Goal: Transaction & Acquisition: Purchase product/service

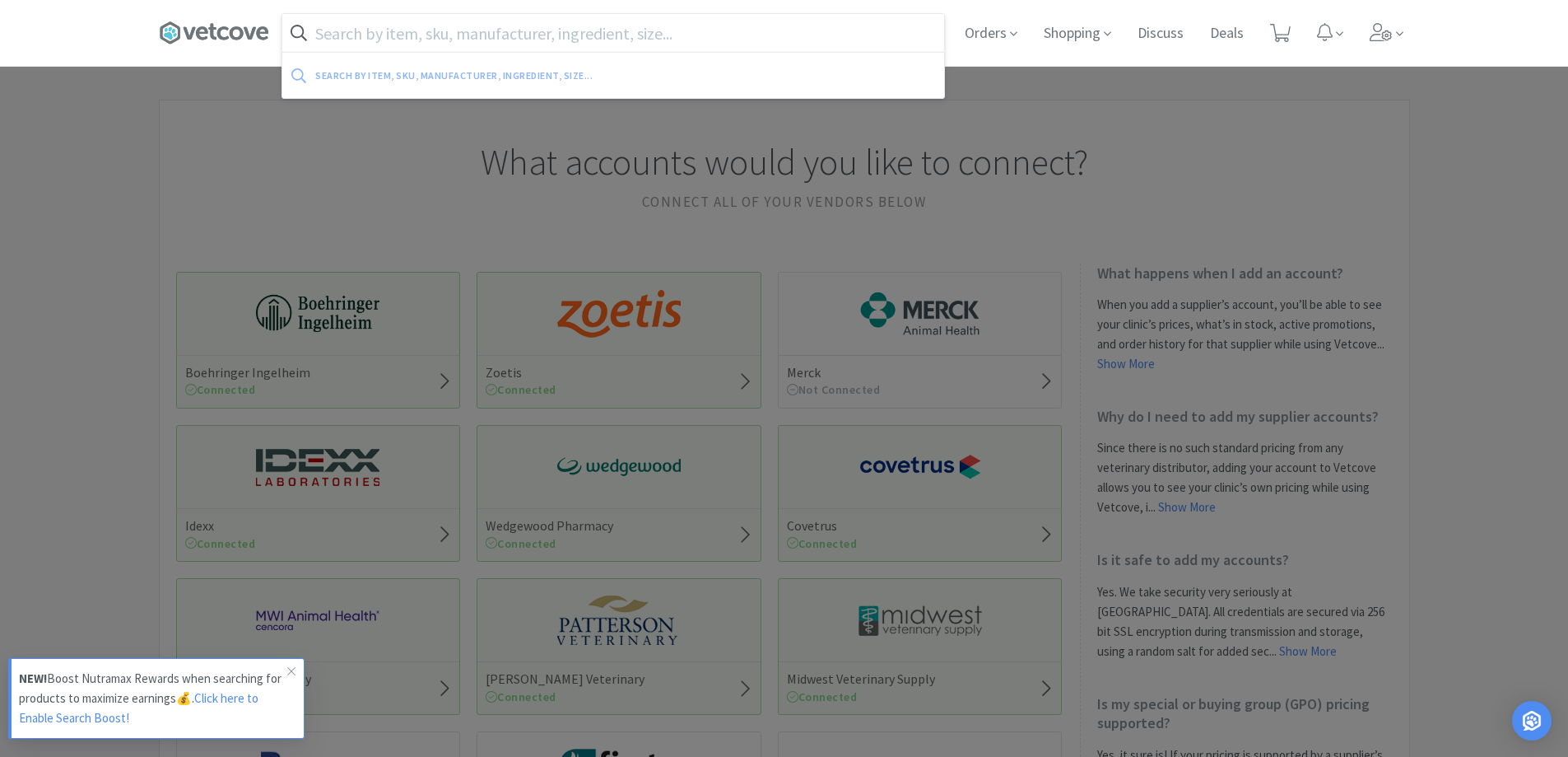
click at [433, 28] on input "text" at bounding box center [613, 33] width 662 height 38
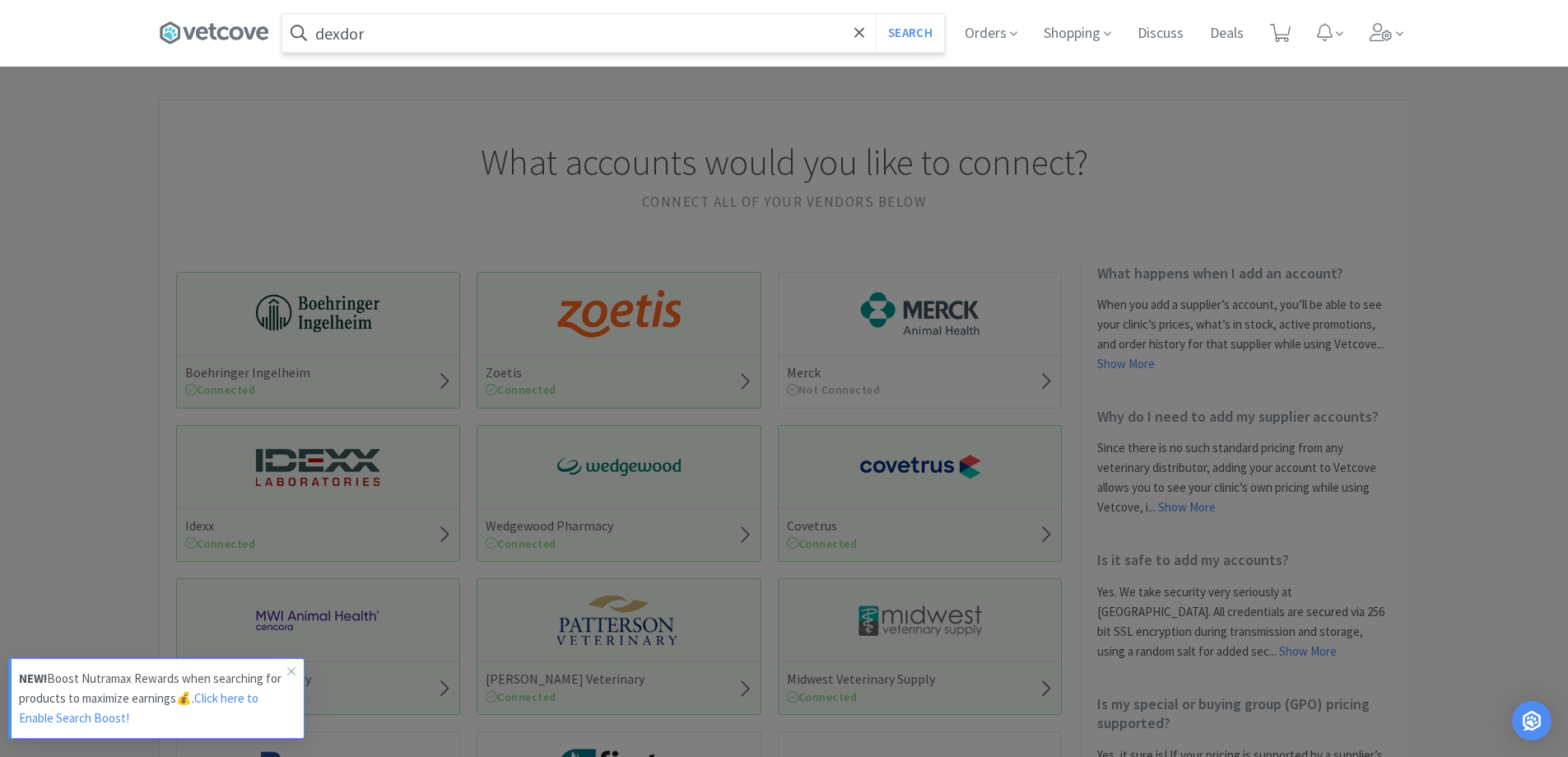
type input "dexdor"
click at [876, 14] on button "Search" at bounding box center [910, 33] width 68 height 38
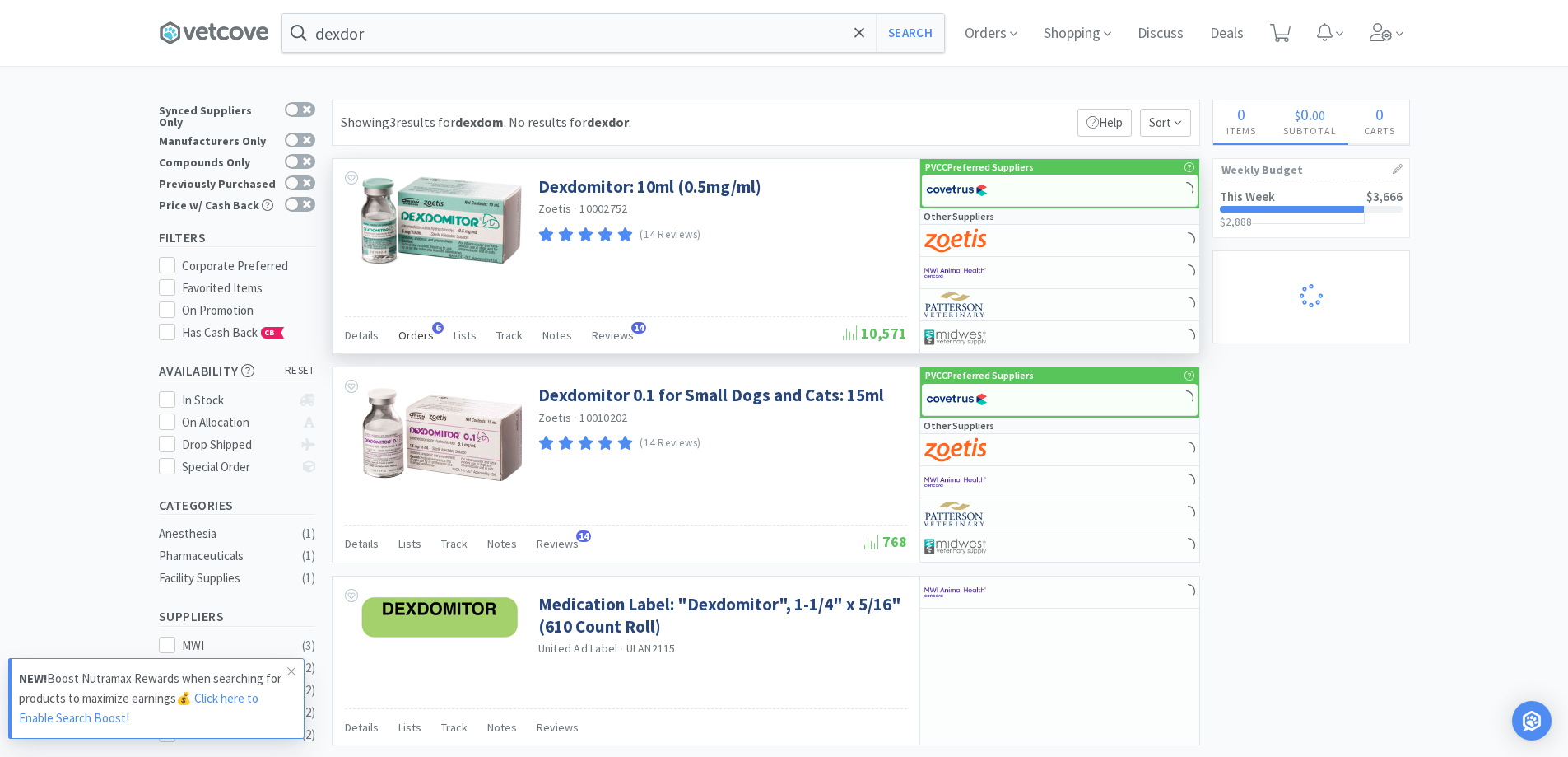
click at [423, 335] on span "Orders" at bounding box center [416, 335] width 35 height 15
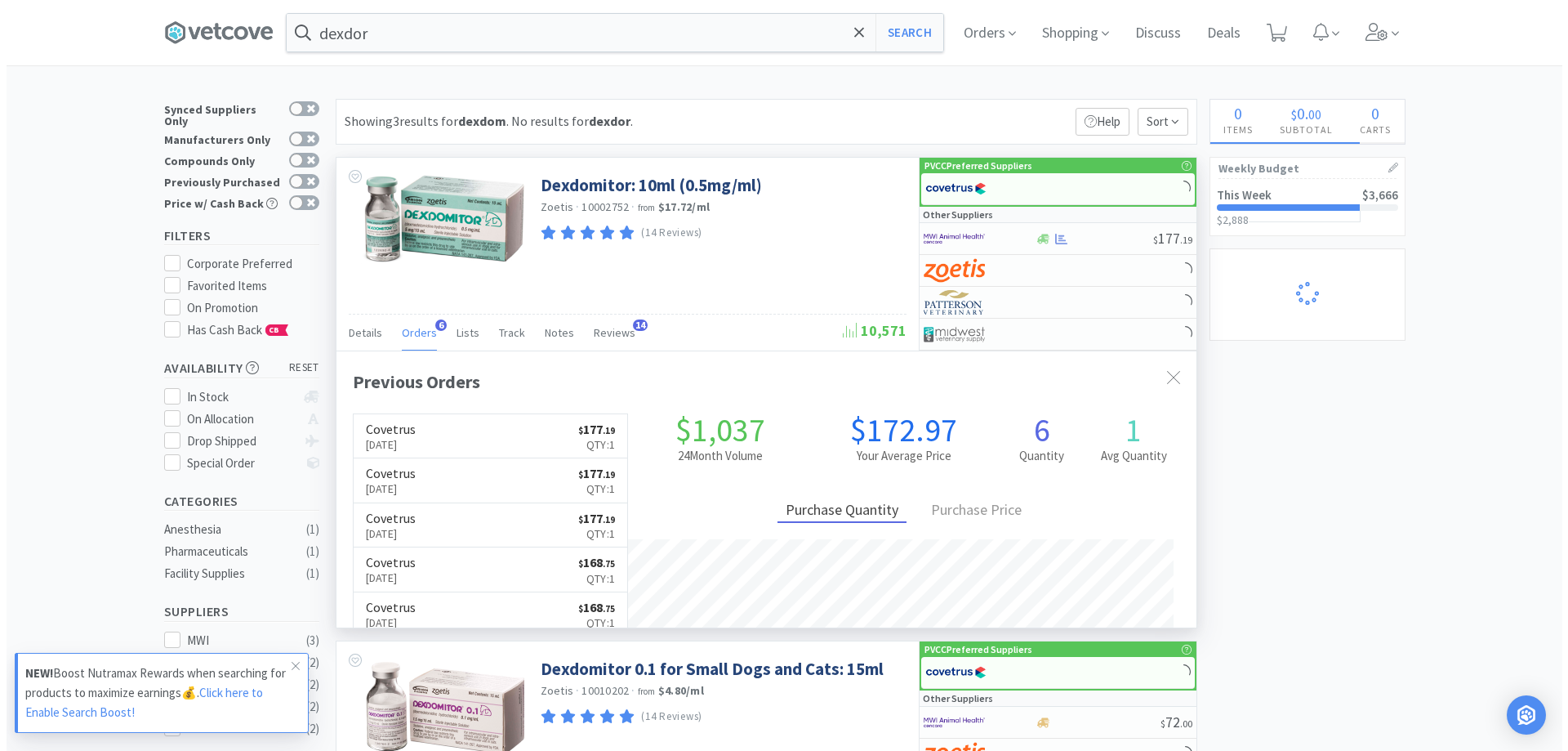
scroll to position [423, 860]
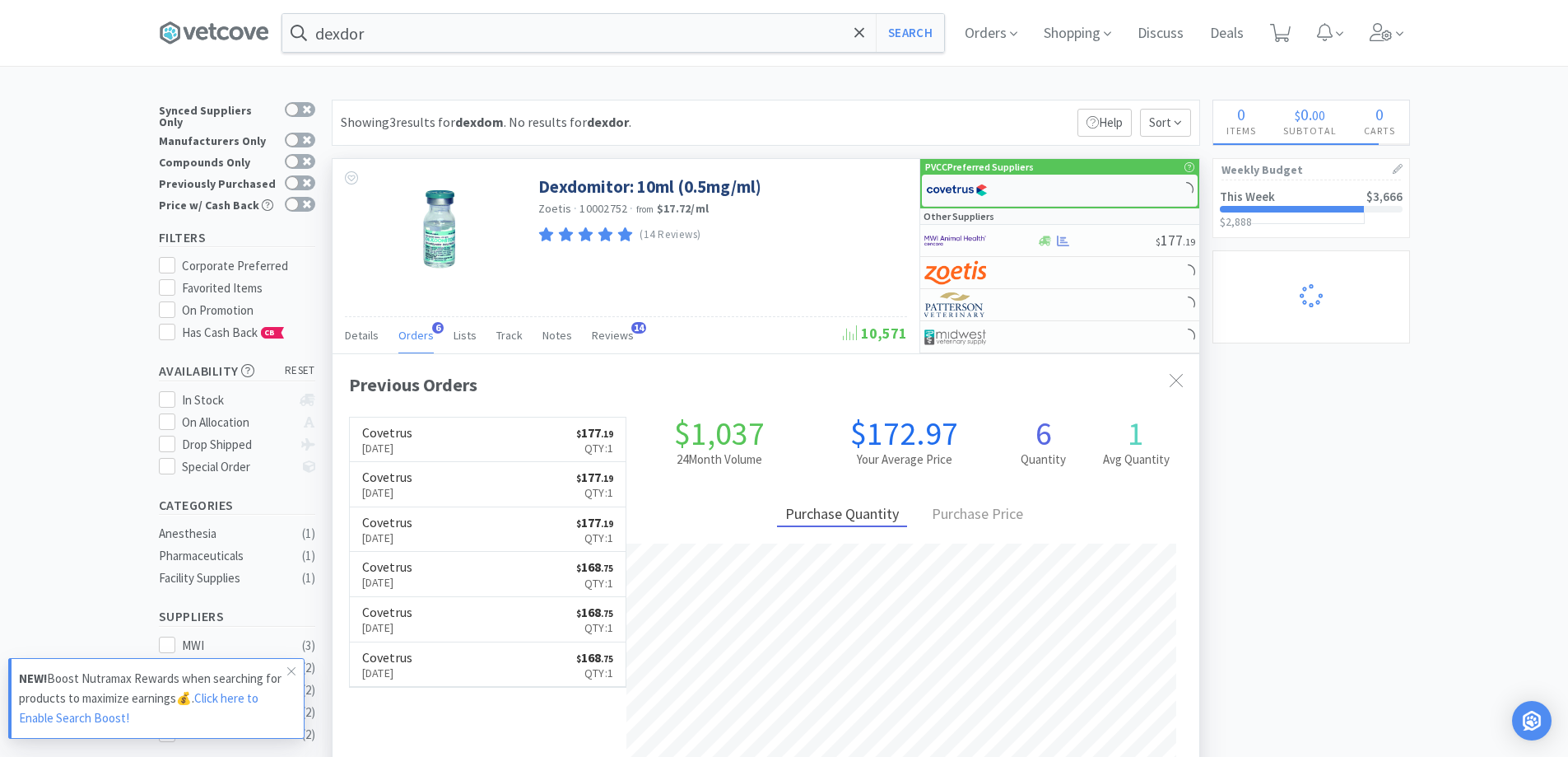
click at [1036, 192] on div at bounding box center [982, 190] width 111 height 28
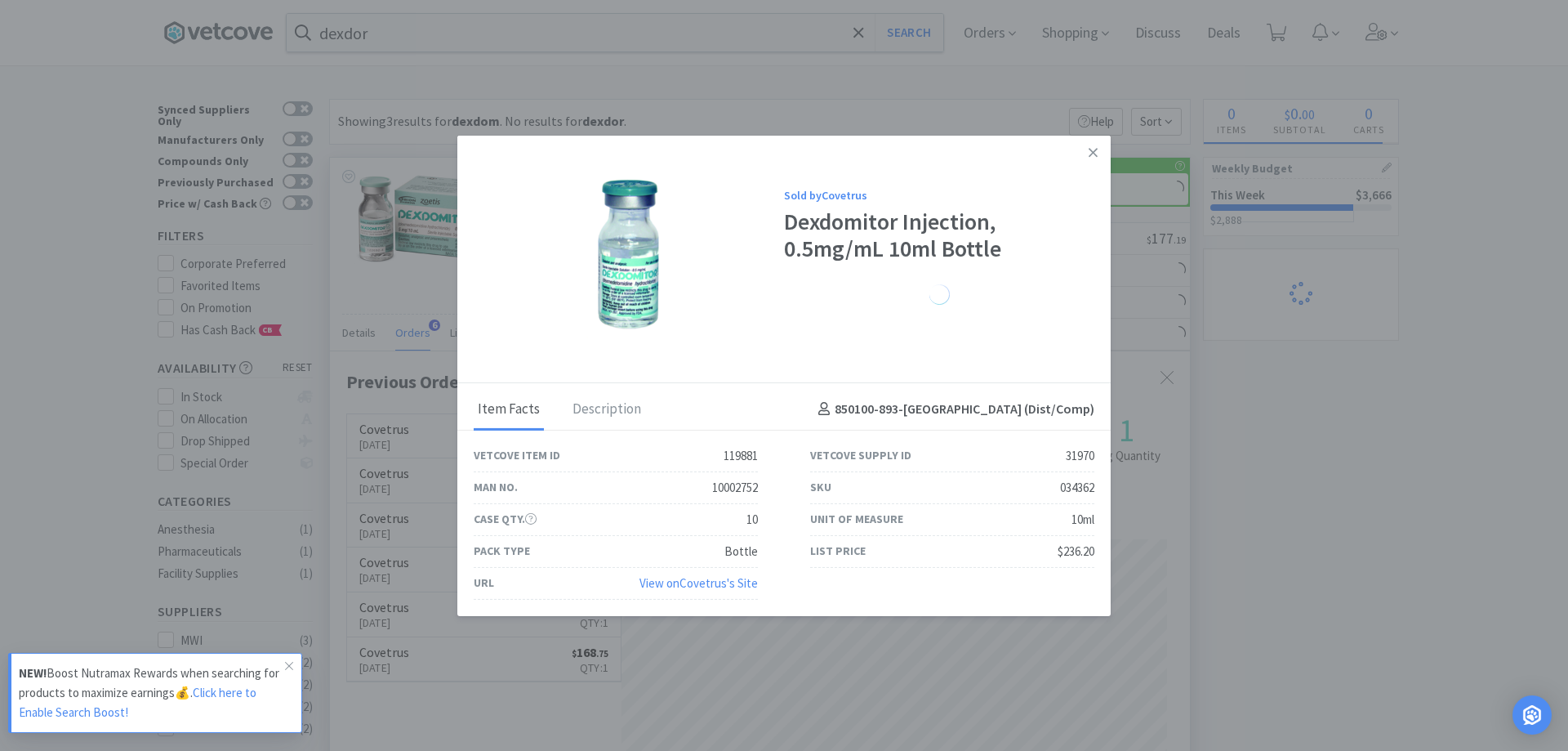
select select "1"
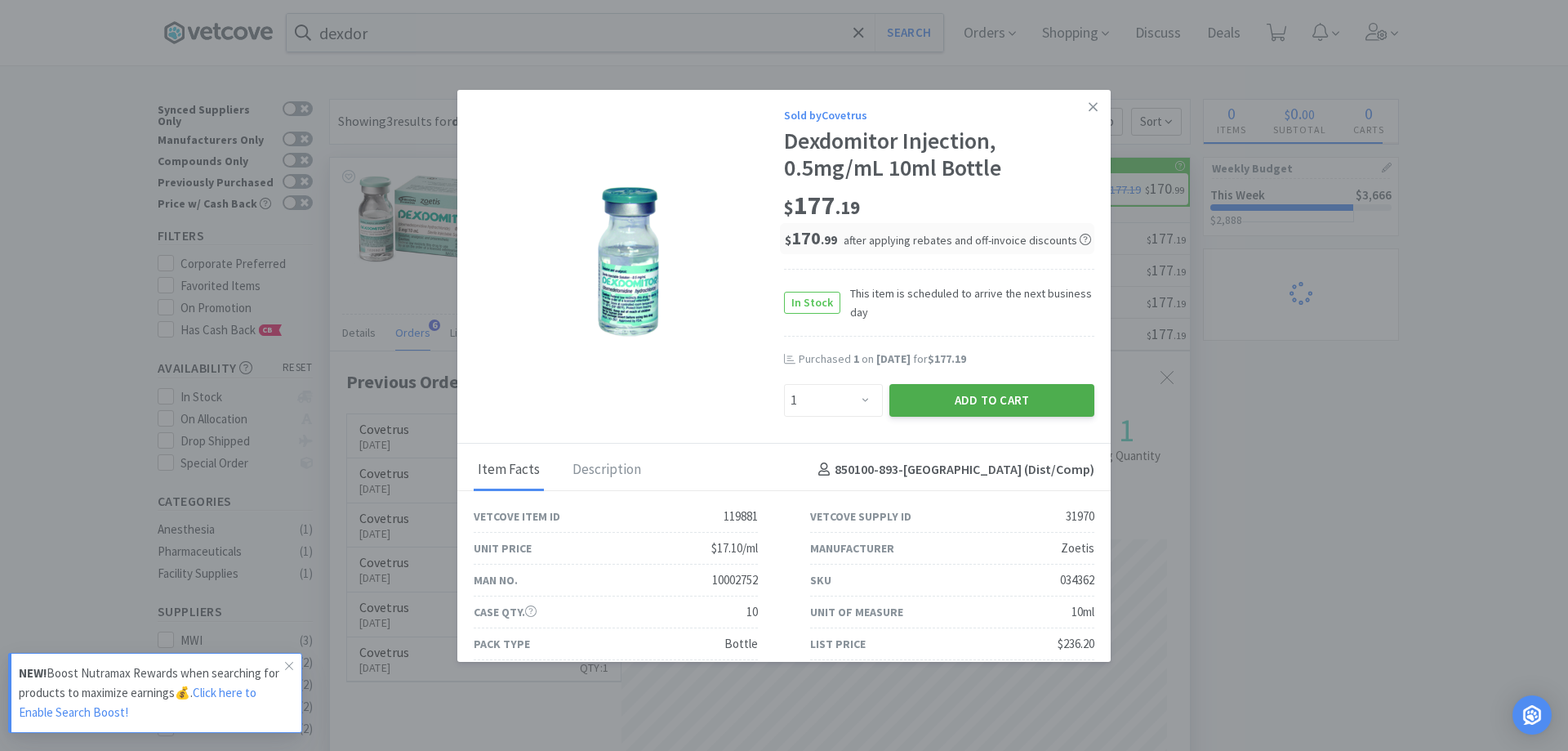
click at [923, 397] on button "Add to Cart" at bounding box center [991, 400] width 205 height 33
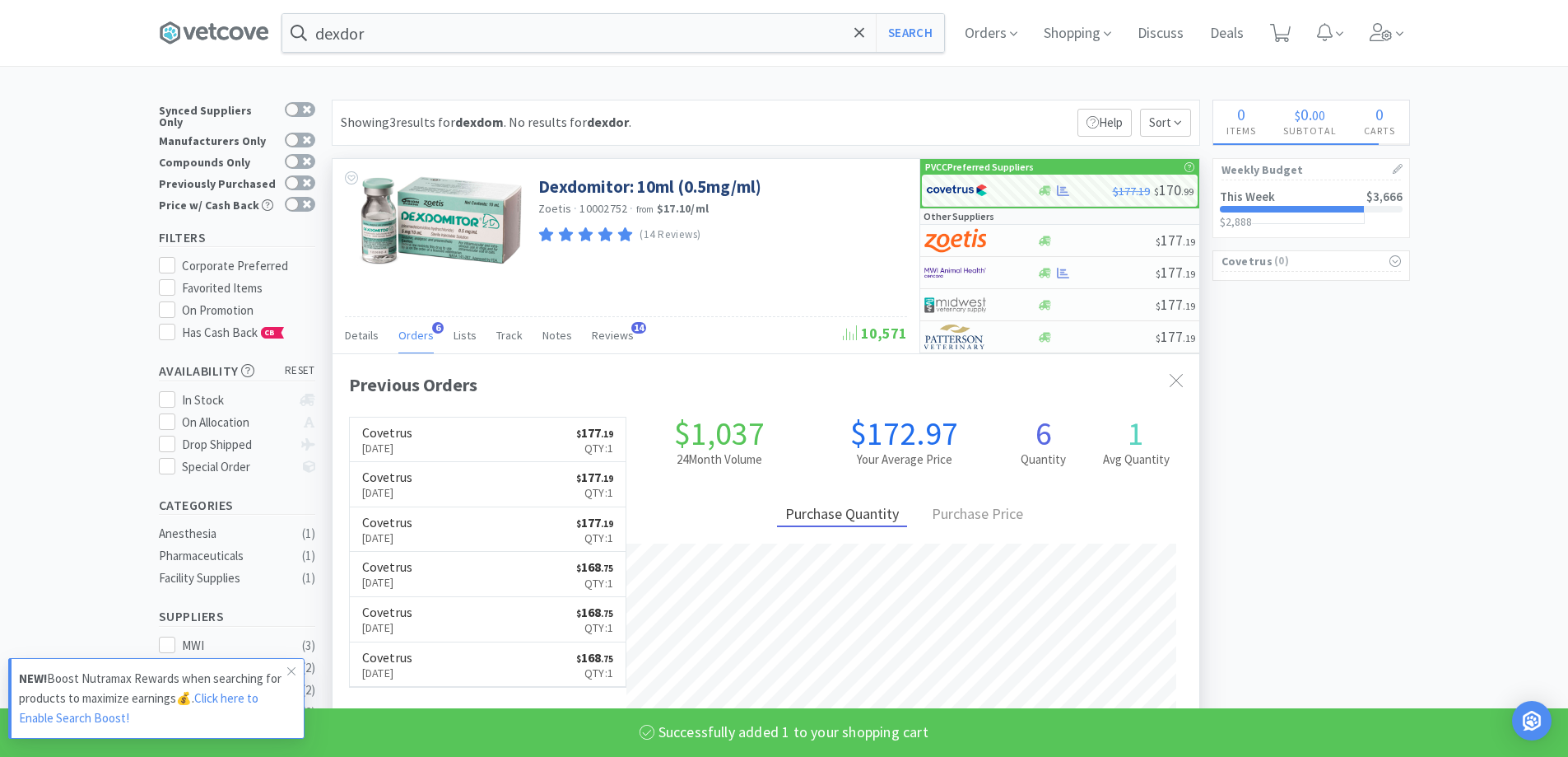
select select "1"
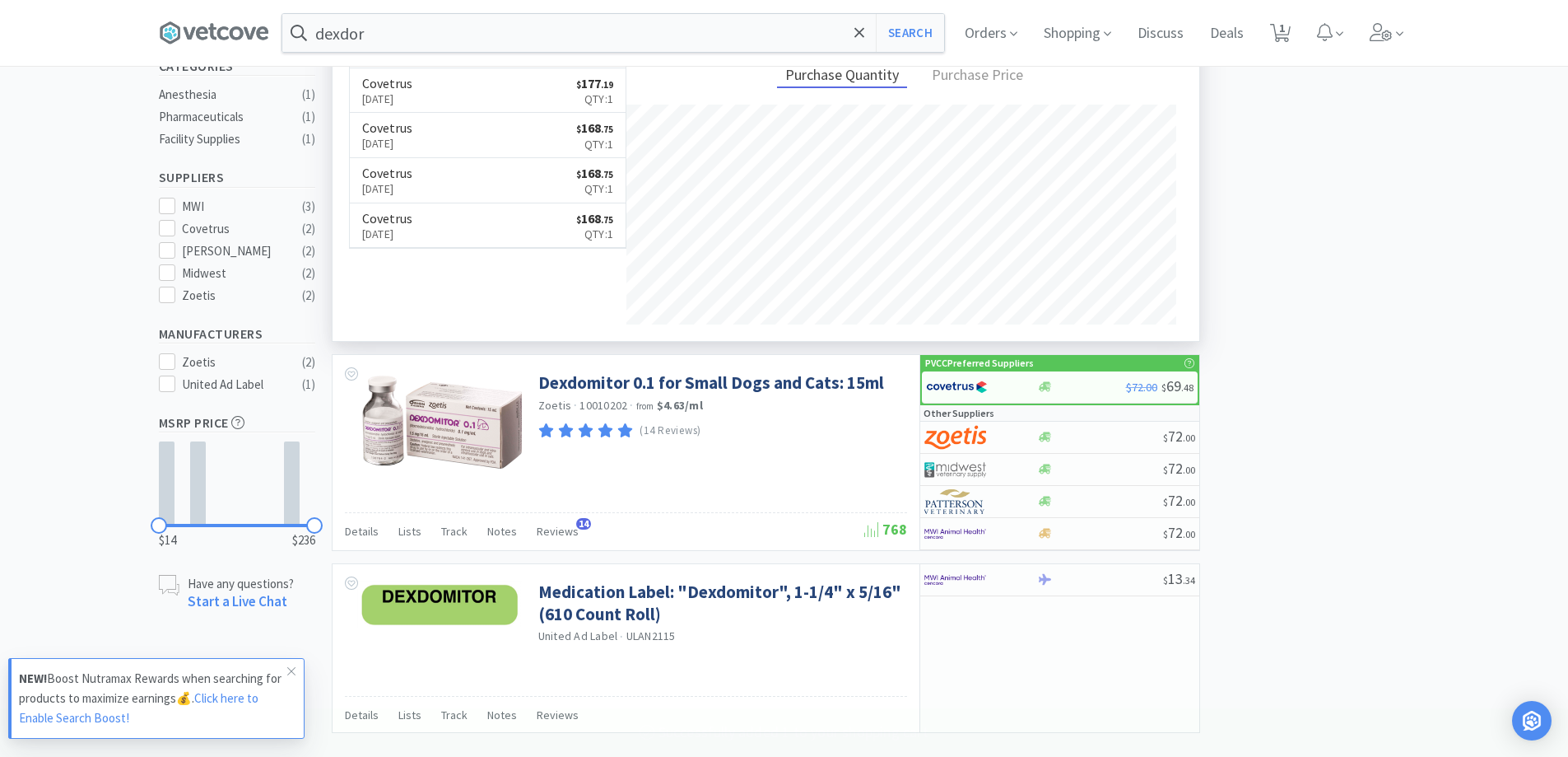
scroll to position [0, 0]
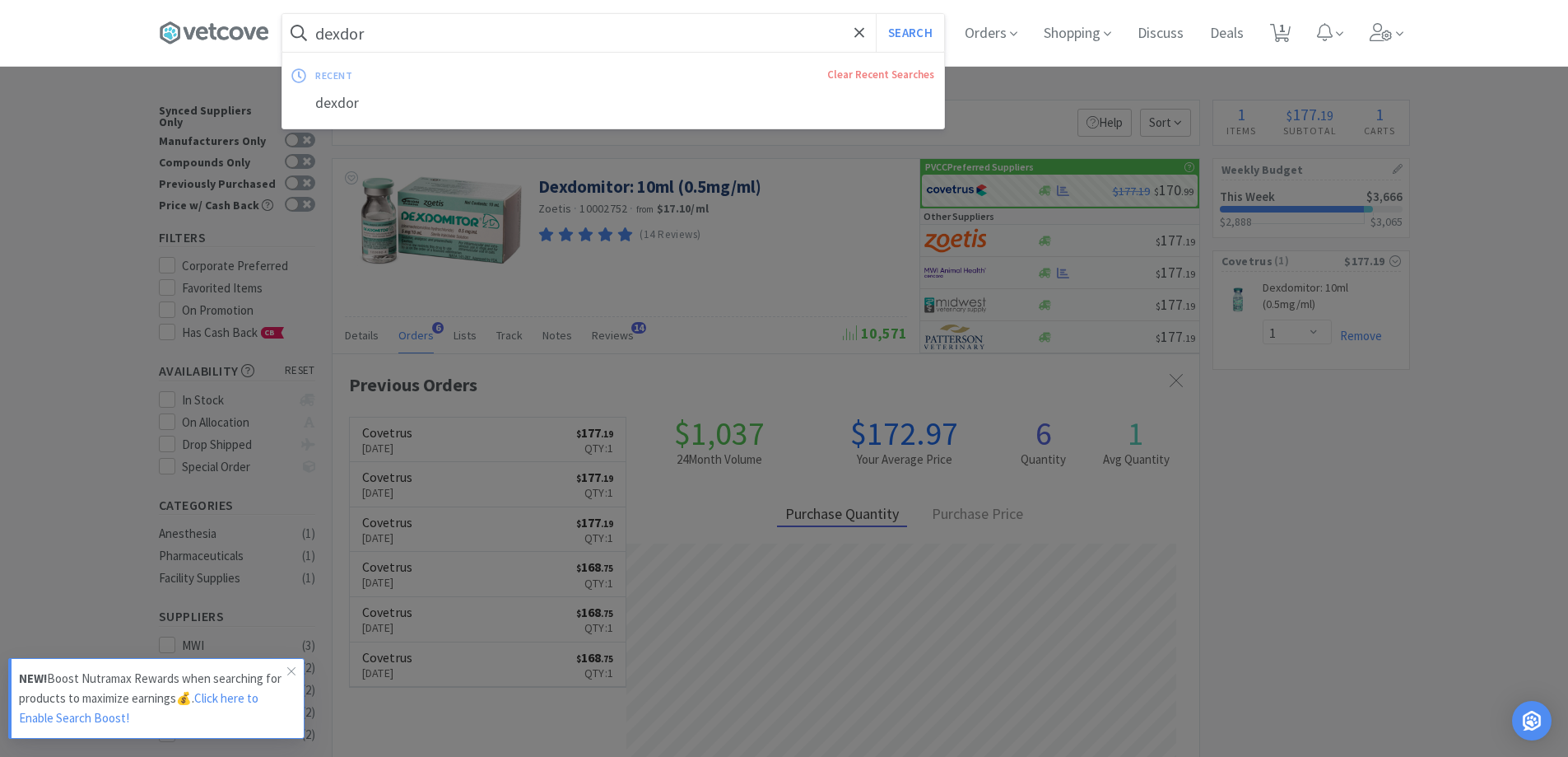
click at [479, 44] on input "dexdor" at bounding box center [613, 33] width 662 height 38
click at [626, 88] on div "recent Clear Recent Searches dexdor" at bounding box center [613, 90] width 662 height 56
click at [1301, 439] on div at bounding box center [784, 378] width 1568 height 757
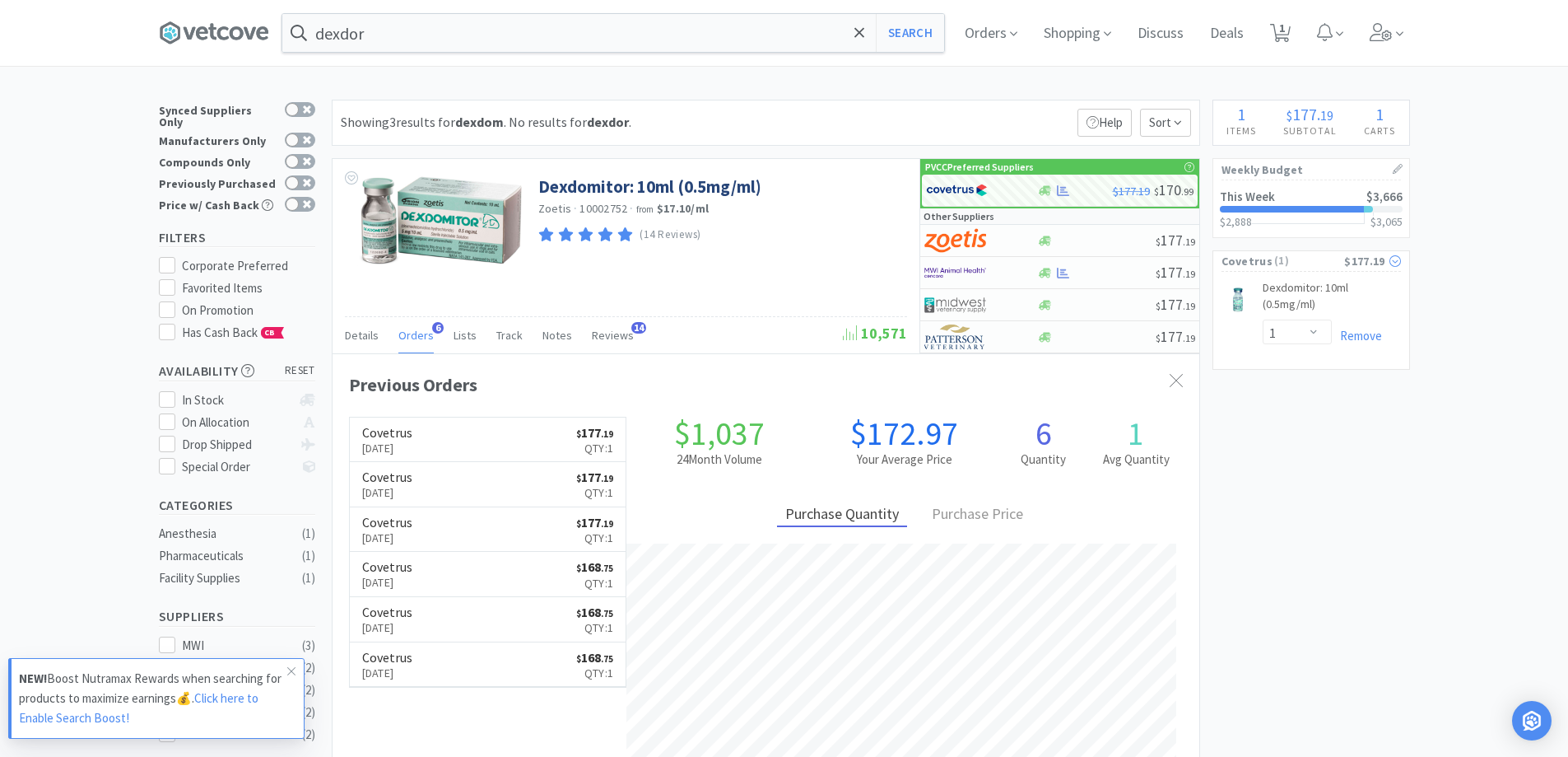
click at [1303, 263] on span "( 1 )" at bounding box center [1308, 261] width 71 height 17
click at [1299, 273] on div "Covetrus ( 1 ) $177.19" at bounding box center [1311, 265] width 197 height 30
click at [1285, 29] on span "1" at bounding box center [1282, 28] width 6 height 66
select select "1"
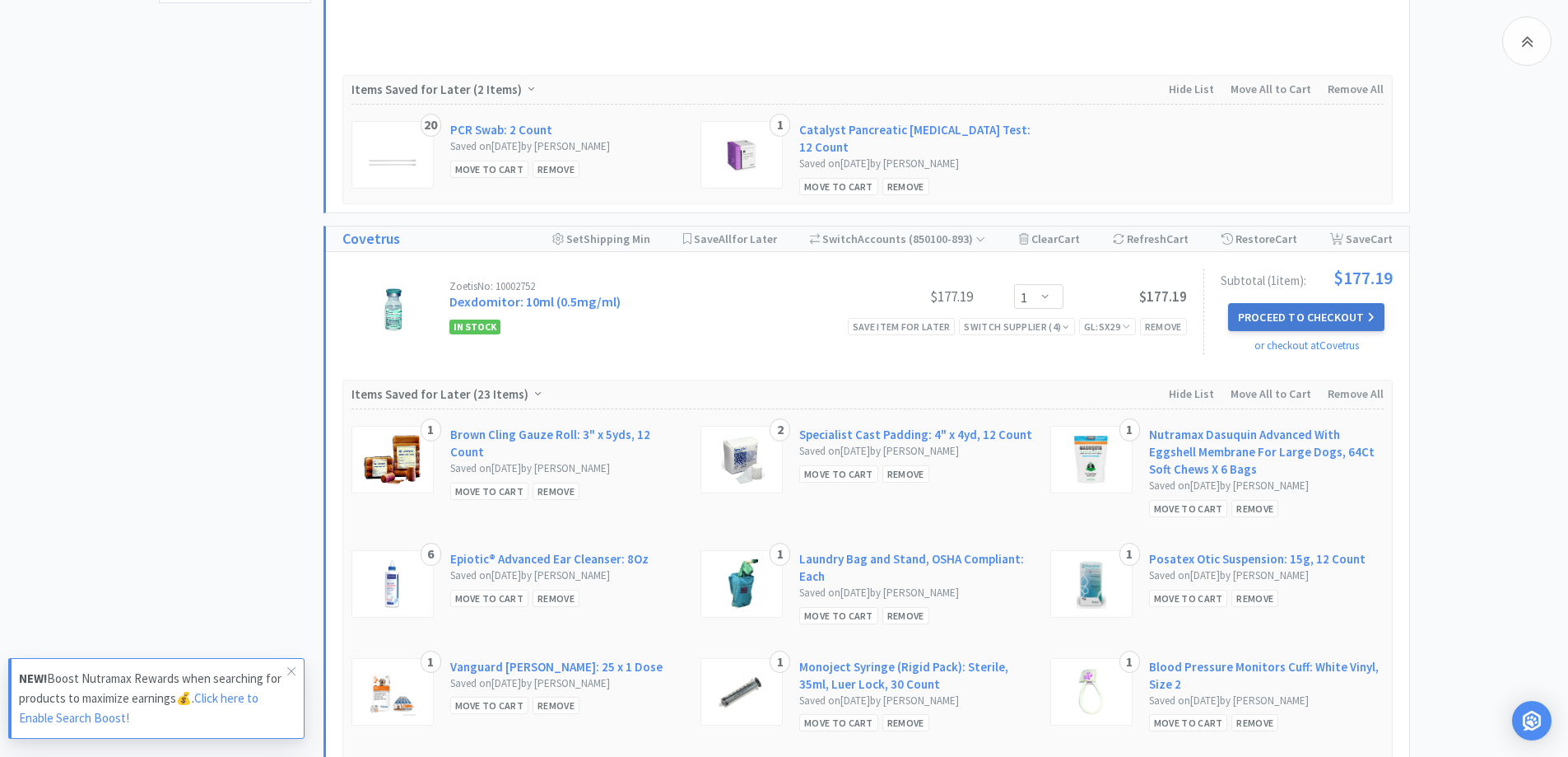
click at [1345, 321] on button "Proceed to Checkout" at bounding box center [1306, 317] width 156 height 28
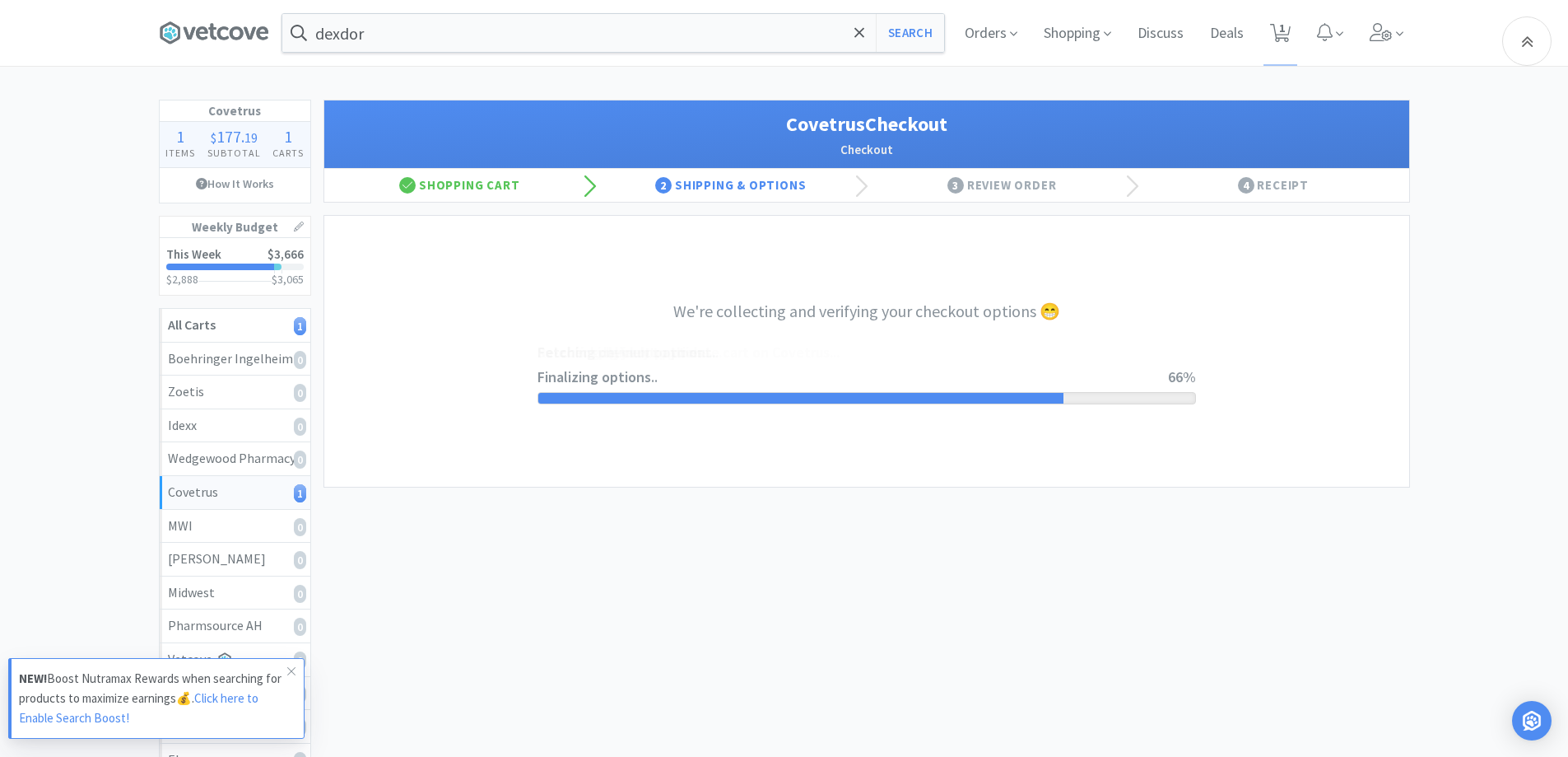
select select "ACCOUNT"
select select "cvt-standard-net"
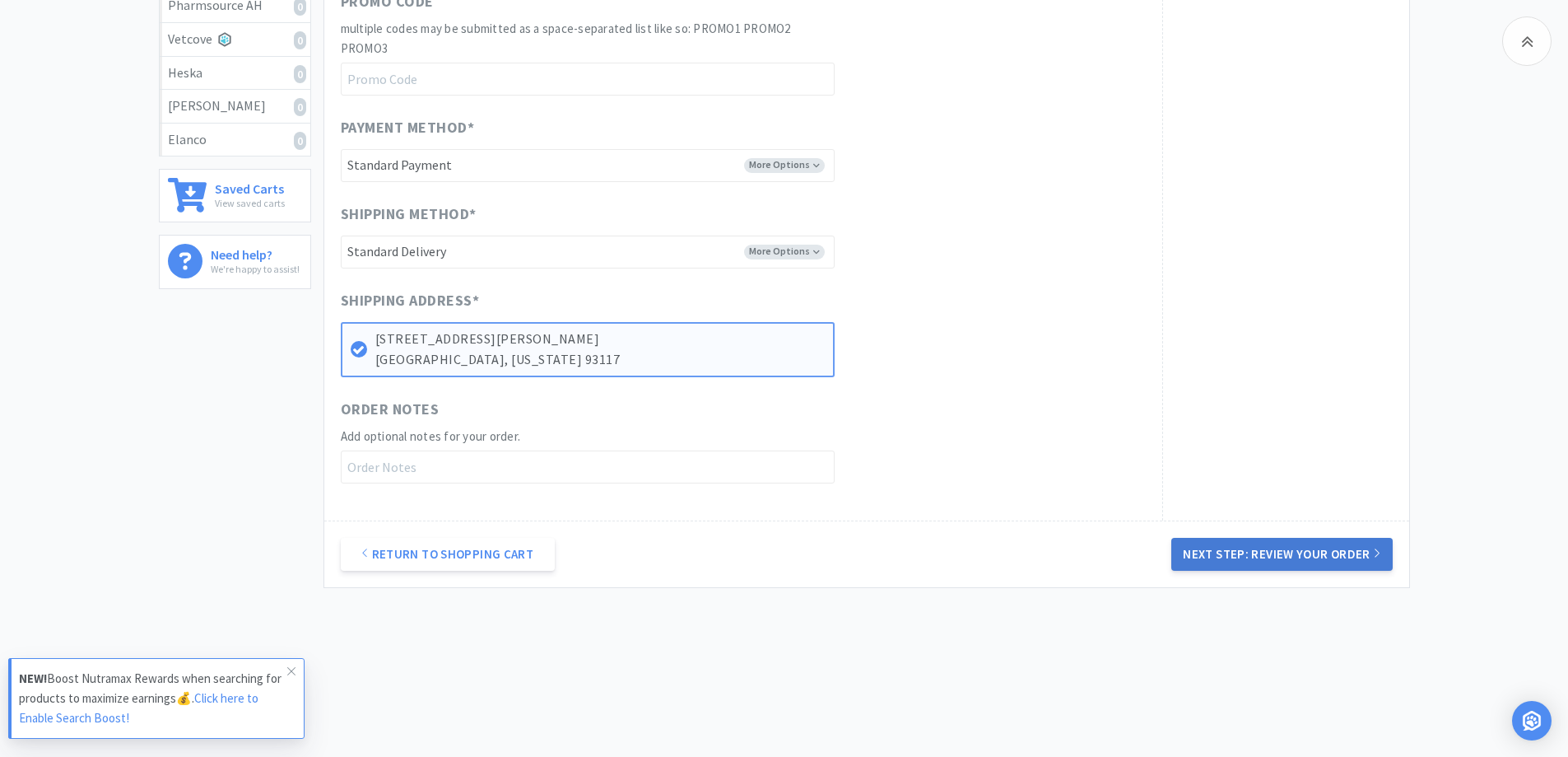
click at [1234, 560] on button "Next Step: Review Your Order" at bounding box center [1282, 554] width 221 height 33
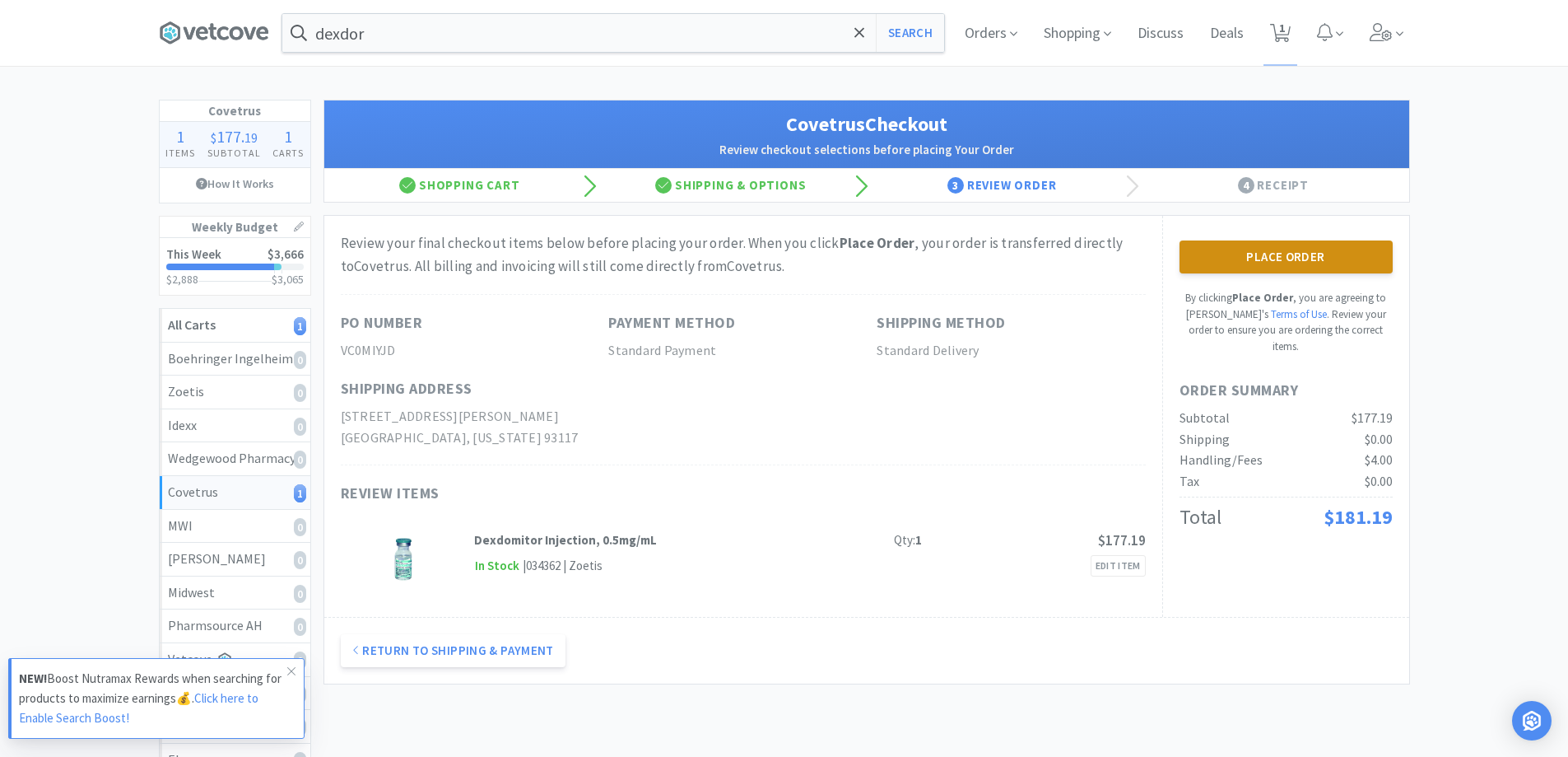
click at [1354, 269] on button "Place Order" at bounding box center [1287, 256] width 213 height 33
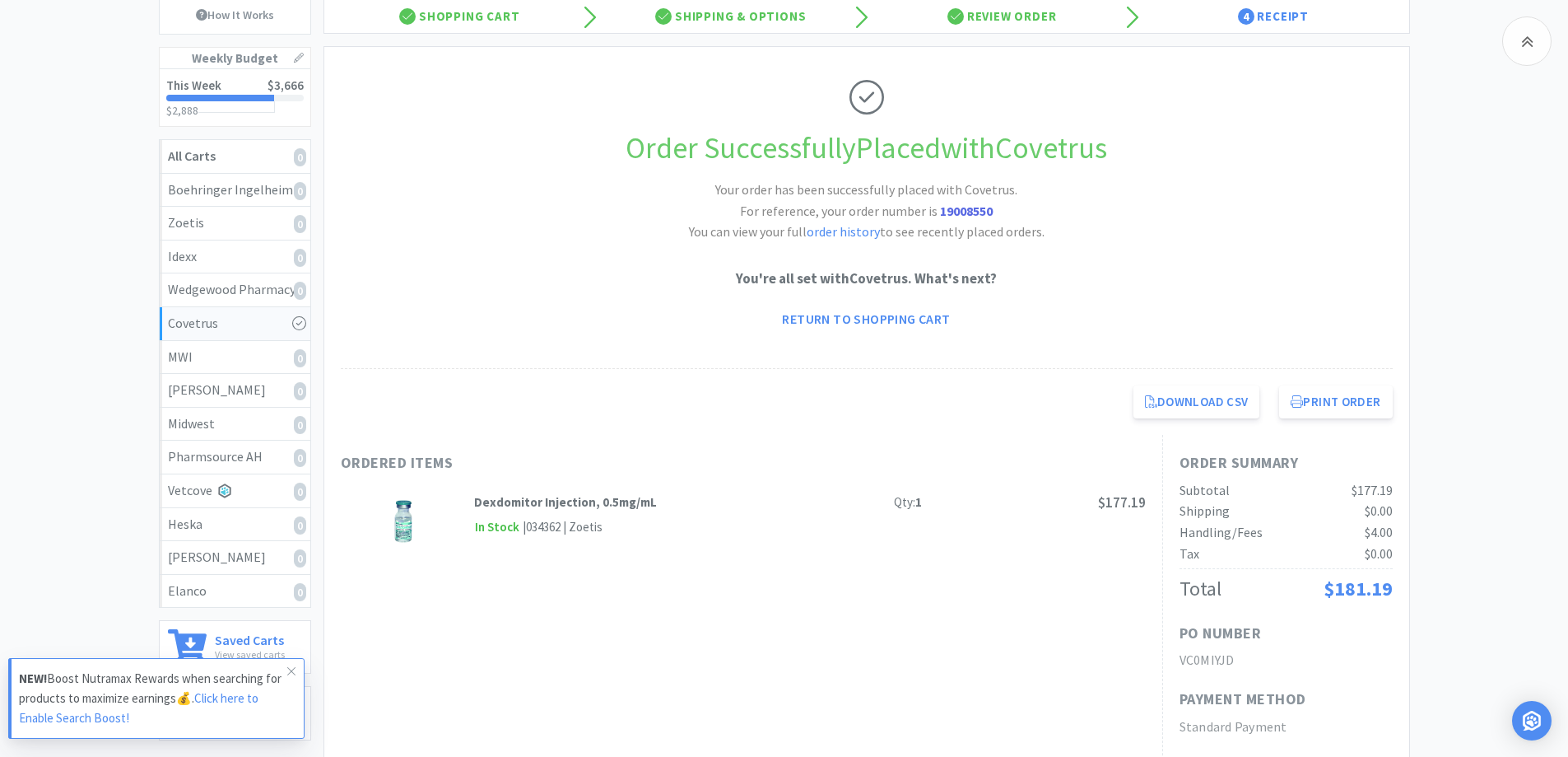
scroll to position [494, 0]
